Goal: Transaction & Acquisition: Purchase product/service

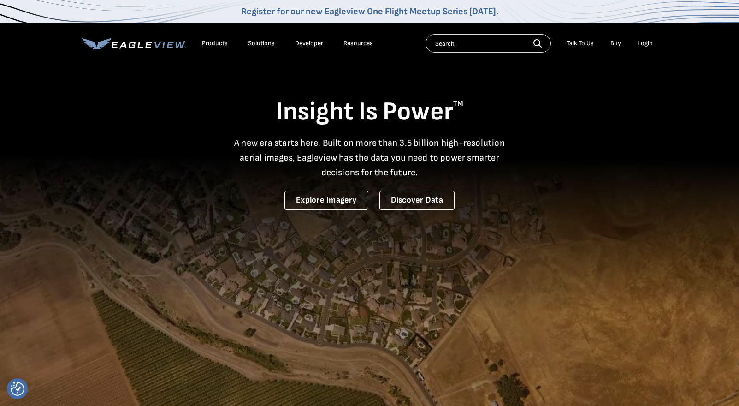
click at [643, 39] on div "Login" at bounding box center [645, 43] width 15 height 8
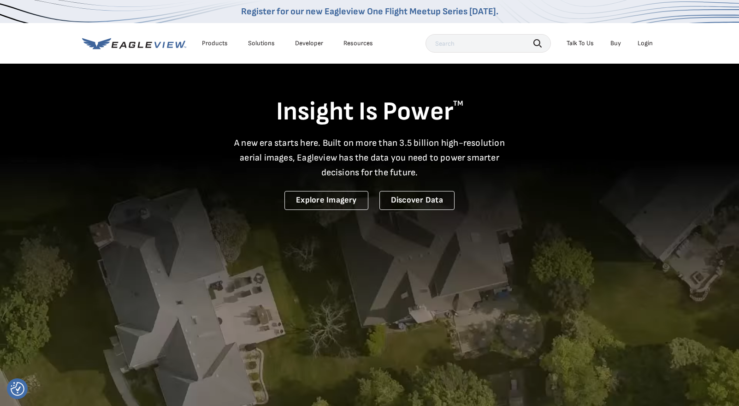
click at [646, 43] on div "Login" at bounding box center [645, 43] width 15 height 8
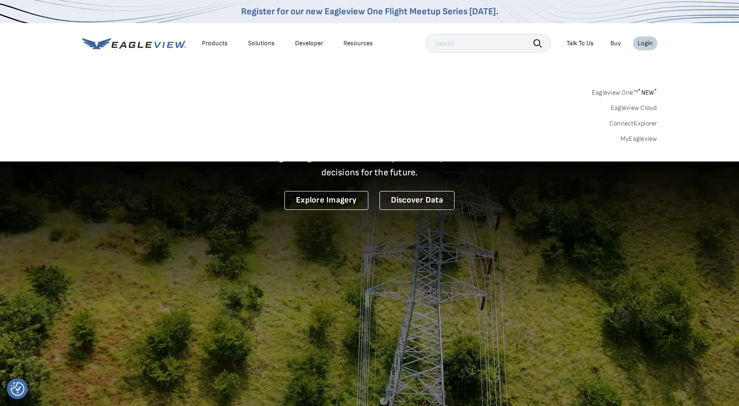
click at [643, 135] on link "MyEagleview" at bounding box center [638, 139] width 37 height 8
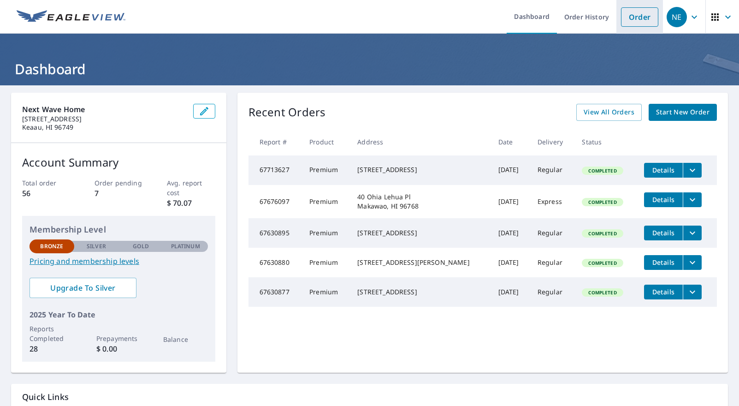
click at [637, 15] on link "Order" at bounding box center [639, 16] width 37 height 19
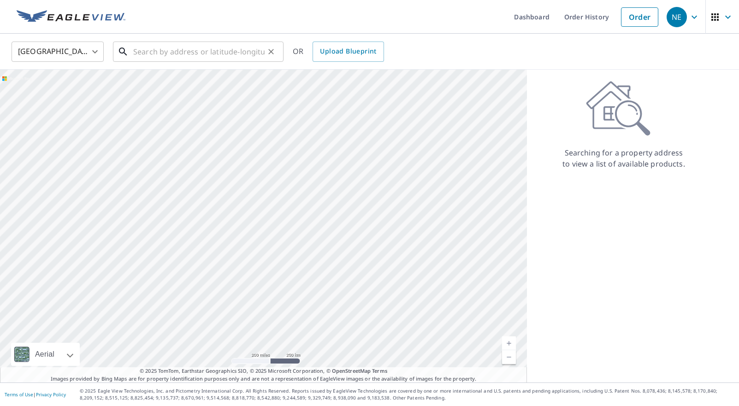
click at [157, 57] on input "text" at bounding box center [198, 52] width 131 height 26
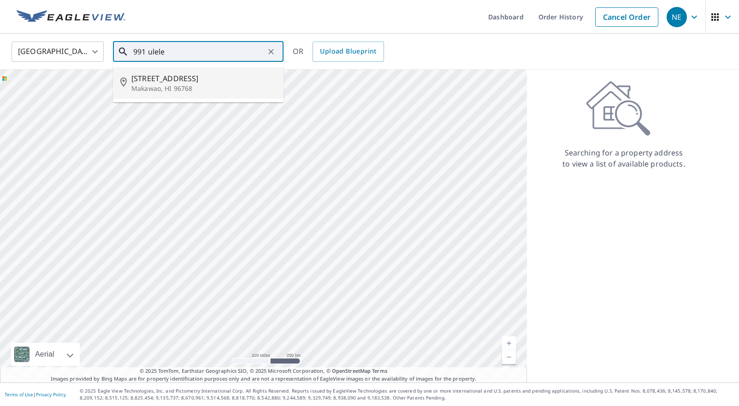
click at [159, 78] on span "991 Ulele St" at bounding box center [203, 78] width 145 height 11
type input "991 Ulele St Makawao, HI 96768"
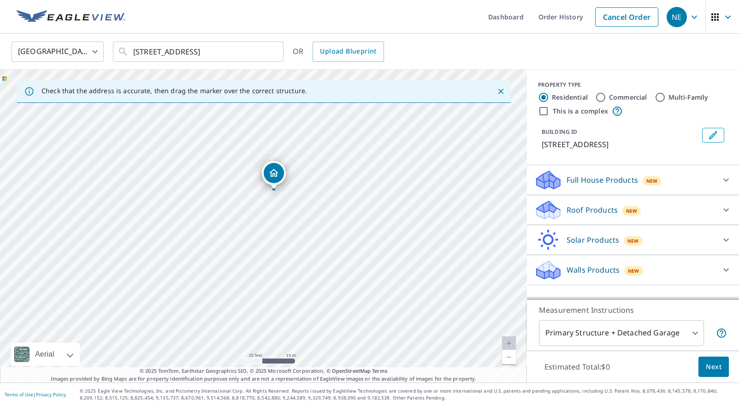
drag, startPoint x: 278, startPoint y: 188, endPoint x: 289, endPoint y: 191, distance: 11.7
click at [289, 191] on div "991 Ulele St Makawao, HI 96768" at bounding box center [263, 226] width 527 height 313
click at [561, 210] on icon at bounding box center [548, 210] width 28 height 22
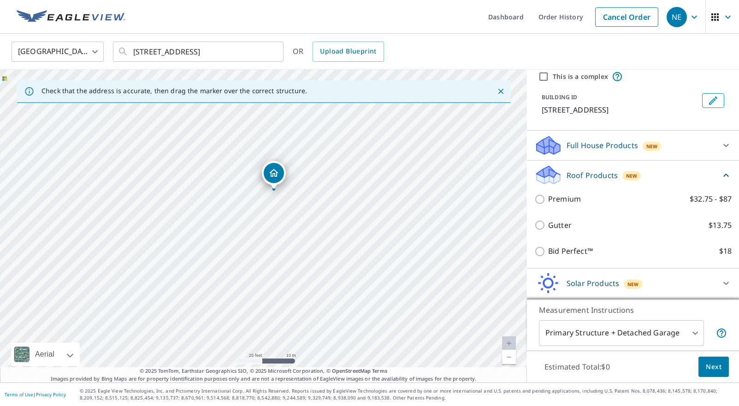
scroll to position [37, 0]
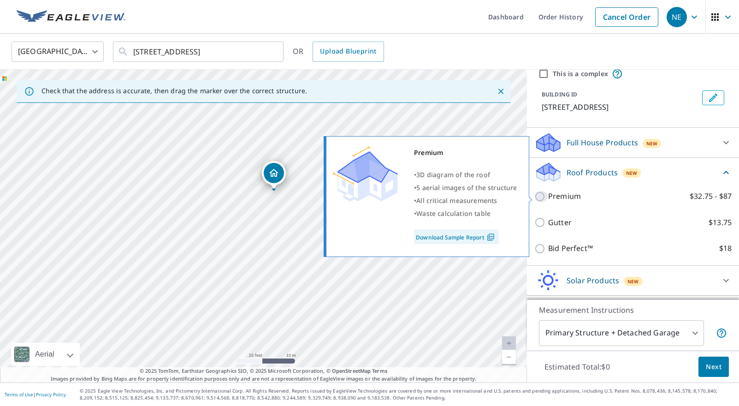
click at [543, 198] on input "Premium $32.75 - $87" at bounding box center [541, 196] width 14 height 11
checkbox input "true"
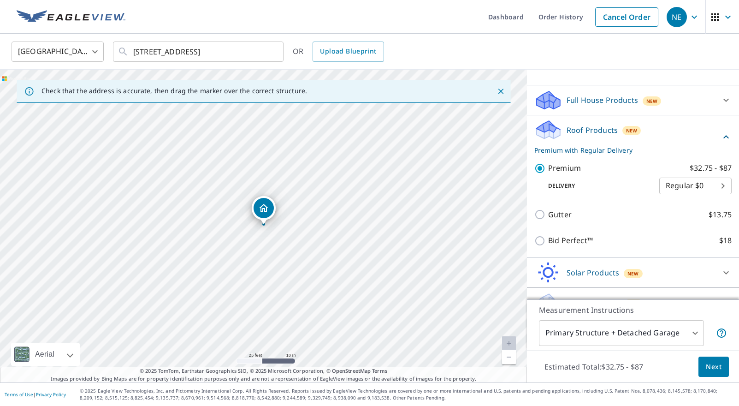
scroll to position [99, 0]
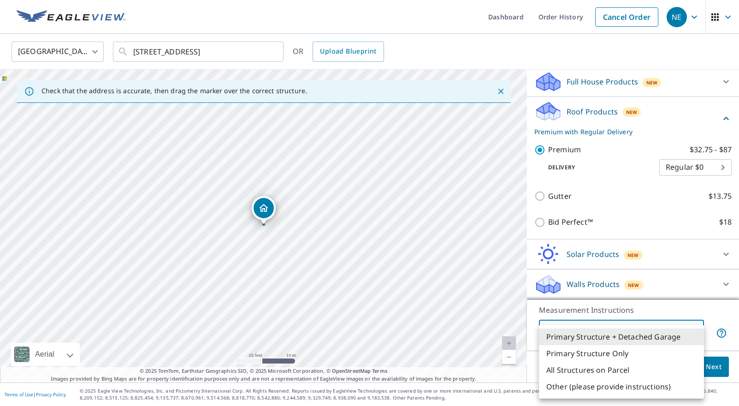
click at [666, 333] on body "NE NE Dashboard Order History Cancel Order NE United States US ​ 991 Ulele St M…" at bounding box center [369, 203] width 739 height 406
click at [659, 370] on li "All Structures on Parcel" at bounding box center [621, 369] width 165 height 17
type input "3"
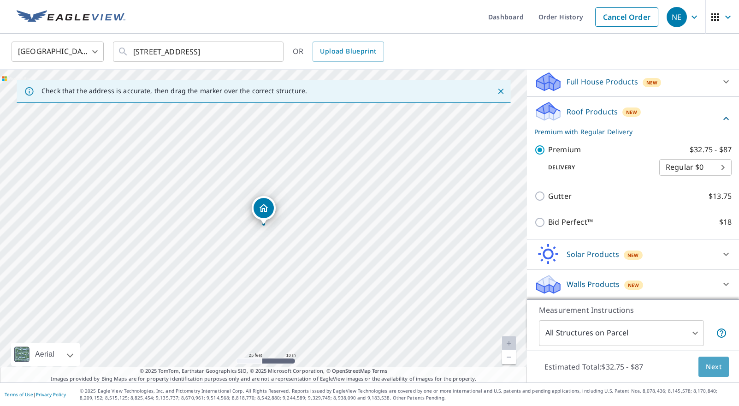
click at [712, 364] on span "Next" at bounding box center [714, 367] width 16 height 12
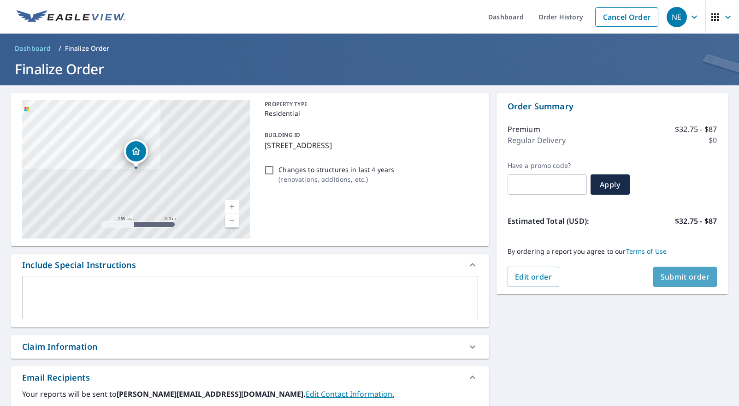
click at [680, 275] on span "Submit order" at bounding box center [685, 277] width 49 height 10
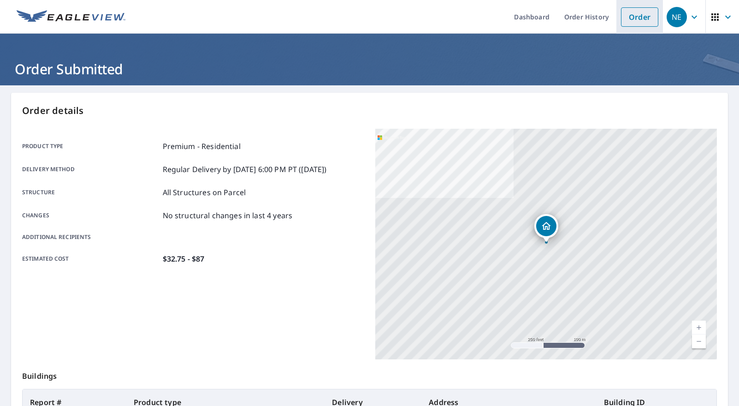
click at [638, 18] on link "Order" at bounding box center [639, 16] width 37 height 19
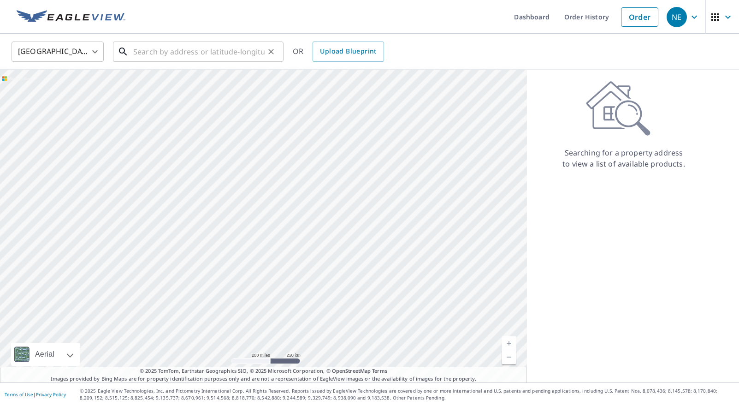
click at [136, 57] on input "text" at bounding box center [198, 52] width 131 height 26
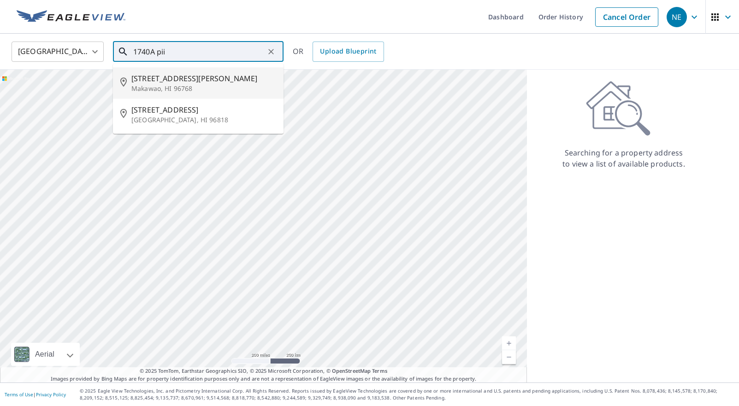
click at [146, 78] on span "1740 Piiholo Rd" at bounding box center [203, 78] width 145 height 11
type input "1740 Piiholo Rd Makawao, HI 96768"
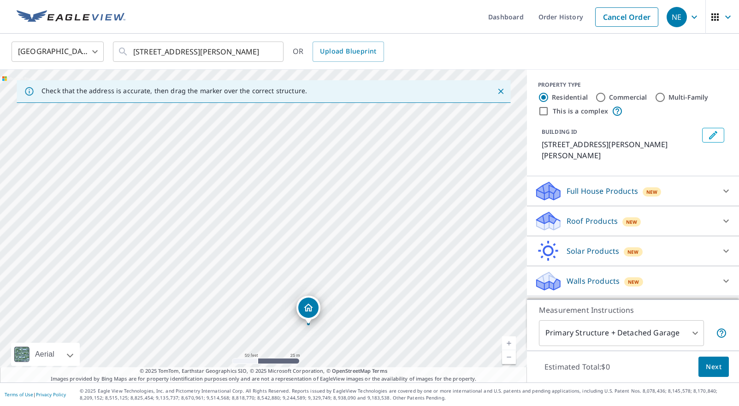
drag, startPoint x: 300, startPoint y: 231, endPoint x: 344, endPoint y: 337, distance: 115.3
click at [344, 337] on div "1740 Piiholo Rd Makawao, HI 96768" at bounding box center [263, 226] width 527 height 313
drag, startPoint x: 422, startPoint y: 344, endPoint x: 423, endPoint y: 232, distance: 112.0
click at [423, 231] on div "1740 Piiholo Rd Makawao, HI 96768" at bounding box center [263, 226] width 527 height 313
drag, startPoint x: 433, startPoint y: 171, endPoint x: 409, endPoint y: 149, distance: 32.0
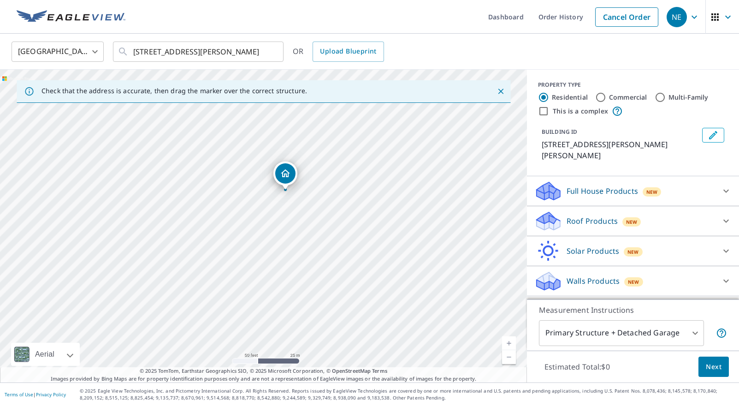
click at [409, 149] on div "1740 Piiholo Rd Makawao, HI 96768" at bounding box center [263, 226] width 527 height 313
drag, startPoint x: 396, startPoint y: 217, endPoint x: 394, endPoint y: 238, distance: 20.9
click at [393, 238] on div "1740 Piiholo Rd Makawao, HI 96768" at bounding box center [263, 226] width 527 height 313
drag, startPoint x: 412, startPoint y: 218, endPoint x: 405, endPoint y: 256, distance: 39.3
click at [405, 256] on div "1740 Piiholo Rd Makawao, HI 96768" at bounding box center [263, 226] width 527 height 313
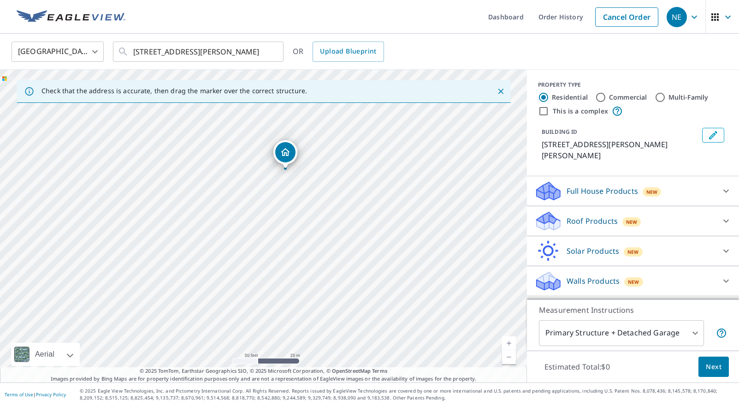
drag, startPoint x: 301, startPoint y: 271, endPoint x: 311, endPoint y: 192, distance: 79.8
click at [311, 191] on div "1740 Piiholo Rd Makawao, HI 96768" at bounding box center [263, 226] width 527 height 313
drag, startPoint x: 303, startPoint y: 171, endPoint x: 302, endPoint y: 241, distance: 70.1
click at [302, 241] on div "1740 Piiholo Rd Makawao, HI 96768" at bounding box center [263, 226] width 527 height 313
drag, startPoint x: 324, startPoint y: 213, endPoint x: 307, endPoint y: 244, distance: 35.7
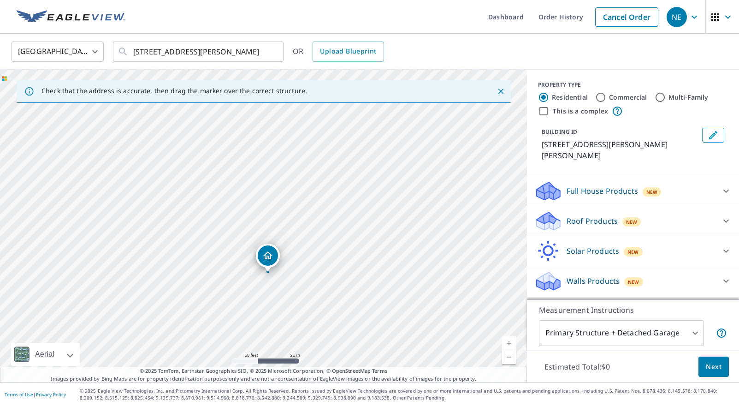
click at [307, 244] on div "1740 Piiholo Rd Makawao, HI 96768" at bounding box center [263, 226] width 527 height 313
click at [507, 356] on link "Current Level 19, Zoom Out" at bounding box center [509, 357] width 14 height 14
click at [509, 340] on link "Current Level 18, Zoom In" at bounding box center [509, 343] width 14 height 14
drag, startPoint x: 296, startPoint y: 304, endPoint x: 293, endPoint y: 248, distance: 56.3
click at [293, 247] on div "1740 Piiholo Rd Makawao, HI 96768" at bounding box center [263, 226] width 527 height 313
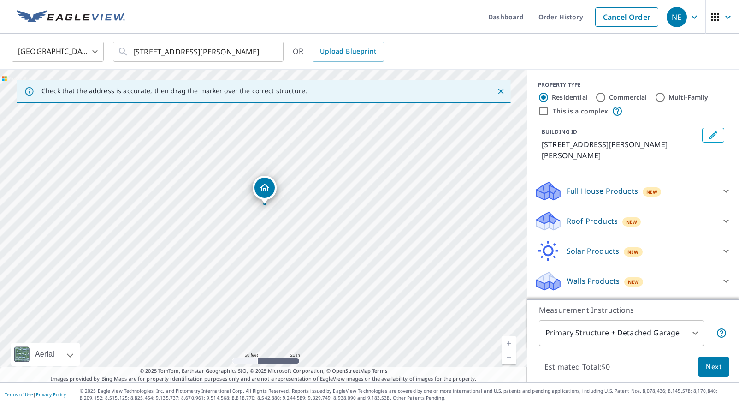
drag, startPoint x: 293, startPoint y: 248, endPoint x: 292, endPoint y: 237, distance: 10.6
click at [292, 237] on div "1740 Piiholo Rd Makawao, HI 96768" at bounding box center [263, 226] width 527 height 313
drag, startPoint x: 292, startPoint y: 226, endPoint x: 292, endPoint y: 241, distance: 14.8
click at [292, 242] on div "1740 Piiholo Rd Makawao, HI 96768" at bounding box center [263, 226] width 527 height 313
drag, startPoint x: 277, startPoint y: 230, endPoint x: 277, endPoint y: 220, distance: 9.7
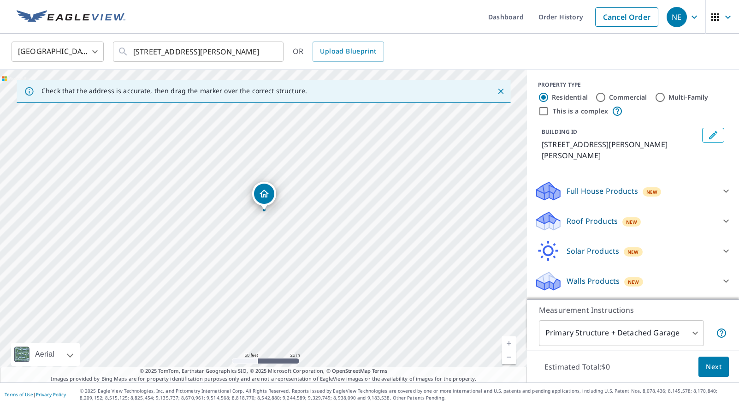
click at [277, 220] on div "1740 Piiholo Rd Makawao, HI 96768" at bounding box center [263, 226] width 527 height 313
click at [507, 358] on link "Current Level 19, Zoom Out" at bounding box center [509, 357] width 14 height 14
drag, startPoint x: 293, startPoint y: 205, endPoint x: 283, endPoint y: 262, distance: 58.1
click at [283, 262] on div "1740 Piiholo Rd Makawao, HI 96768" at bounding box center [263, 226] width 527 height 313
drag, startPoint x: 304, startPoint y: 261, endPoint x: 297, endPoint y: 128, distance: 133.8
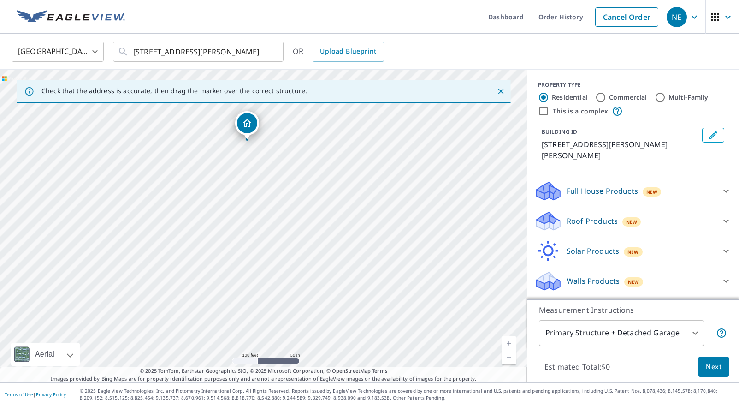
click at [297, 127] on div "1740 Piiholo Rd Makawao, HI 96768" at bounding box center [263, 226] width 527 height 313
drag, startPoint x: 324, startPoint y: 267, endPoint x: 256, endPoint y: 249, distance: 70.1
click at [256, 249] on div "1740 Piiholo Rd Makawao, HI 96768" at bounding box center [263, 226] width 527 height 313
drag, startPoint x: 278, startPoint y: 278, endPoint x: 266, endPoint y: 278, distance: 12.4
click at [266, 278] on div "1740 Piiholo Rd Makawao, HI 96768" at bounding box center [263, 226] width 527 height 313
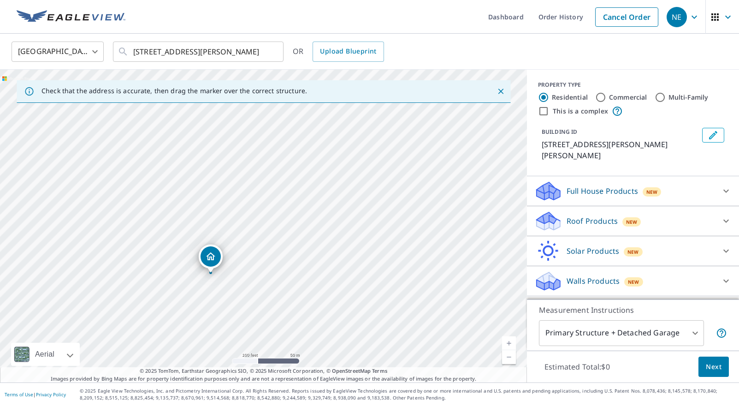
drag, startPoint x: 240, startPoint y: 126, endPoint x: 283, endPoint y: 277, distance: 156.7
click at [283, 277] on div "1740 Piiholo Rd Makawao, HI 96768" at bounding box center [263, 226] width 527 height 313
drag, startPoint x: 150, startPoint y: 170, endPoint x: 191, endPoint y: 228, distance: 71.5
click at [191, 228] on div "1740 Piiholo Rd Makawao, HI 96768" at bounding box center [263, 226] width 527 height 313
drag, startPoint x: 260, startPoint y: 191, endPoint x: 180, endPoint y: 173, distance: 81.8
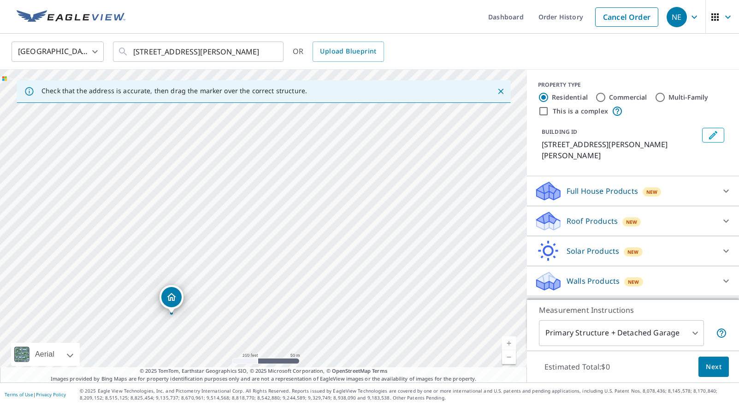
click at [180, 173] on div "1740 Piiholo Rd Makawao, HI 96768" at bounding box center [263, 226] width 527 height 313
drag, startPoint x: 179, startPoint y: 272, endPoint x: 185, endPoint y: 83, distance: 189.1
click at [185, 83] on div "Check that the address is accurate, then drag the marker over the correct struc…" at bounding box center [263, 226] width 527 height 313
drag, startPoint x: 233, startPoint y: 196, endPoint x: 165, endPoint y: 149, distance: 82.6
click at [165, 149] on div "1740 Piiholo Rd Makawao, HI 96768" at bounding box center [263, 226] width 527 height 313
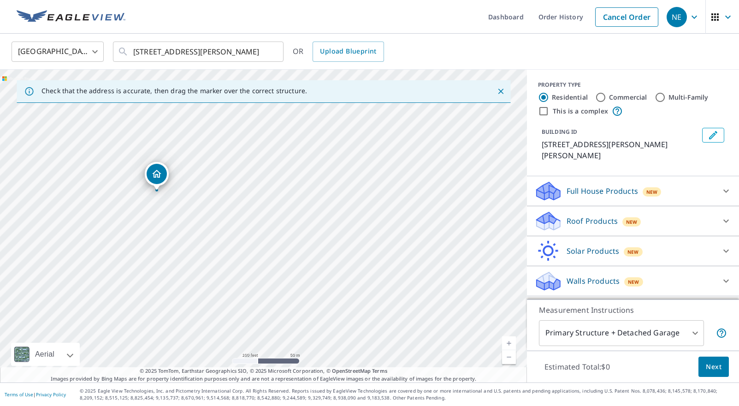
click at [252, 256] on div "1740 Piiholo Rd Makawao, HI 96768" at bounding box center [263, 226] width 527 height 313
drag, startPoint x: 370, startPoint y: 276, endPoint x: 291, endPoint y: 170, distance: 132.2
click at [291, 170] on div "1740 Piiholo Rd Makawao, HI 96768" at bounding box center [263, 226] width 527 height 313
drag, startPoint x: 279, startPoint y: 241, endPoint x: 238, endPoint y: 231, distance: 41.7
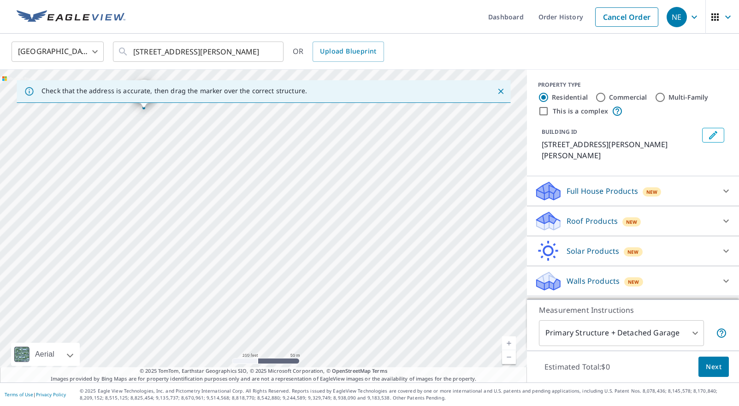
click at [238, 231] on div "1740 Piiholo Rd Makawao, HI 96768" at bounding box center [263, 226] width 527 height 313
